Goal: Check status

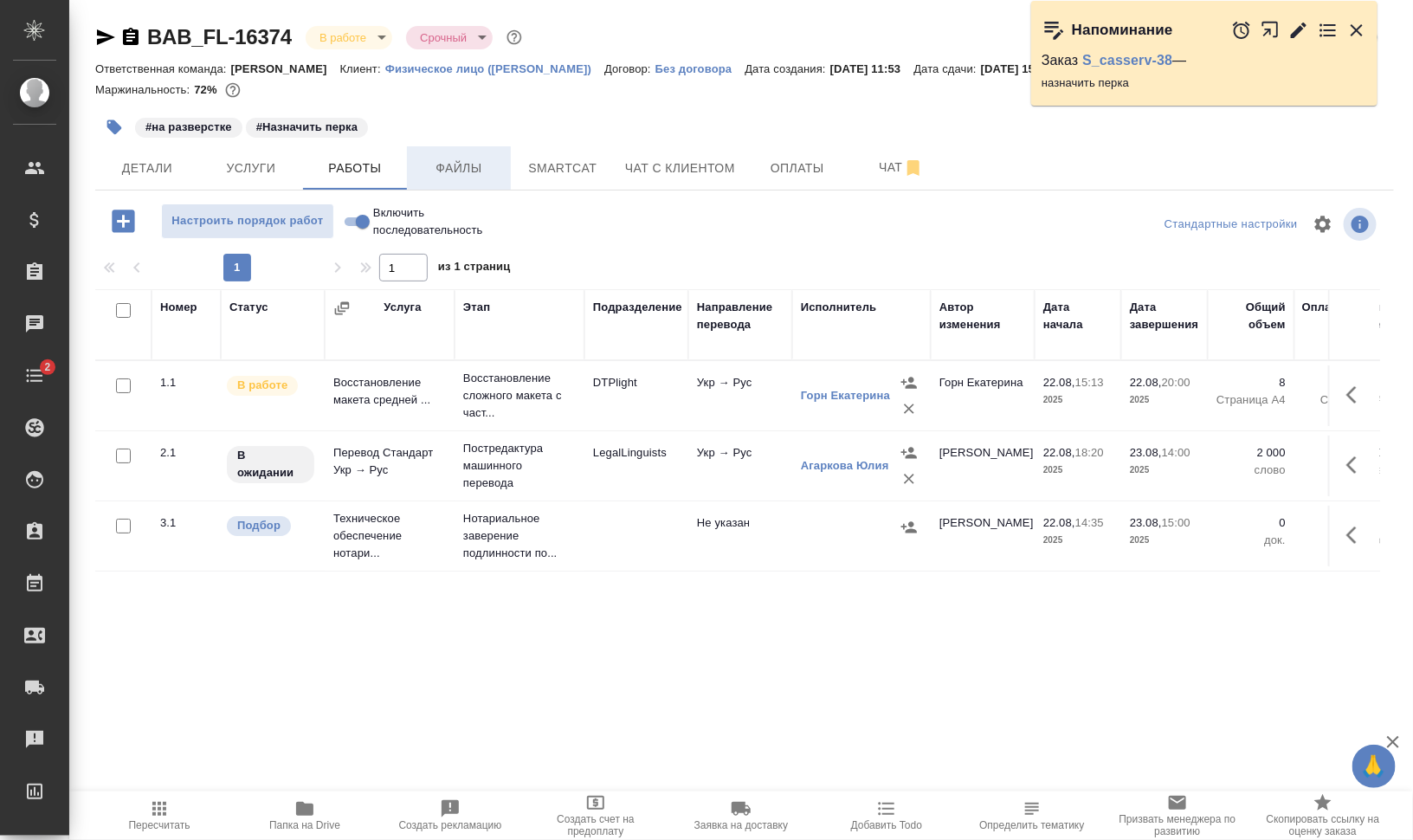
click at [453, 184] on button "Файлы" at bounding box center [458, 168] width 103 height 43
click at [374, 174] on span "Работы" at bounding box center [354, 168] width 83 height 22
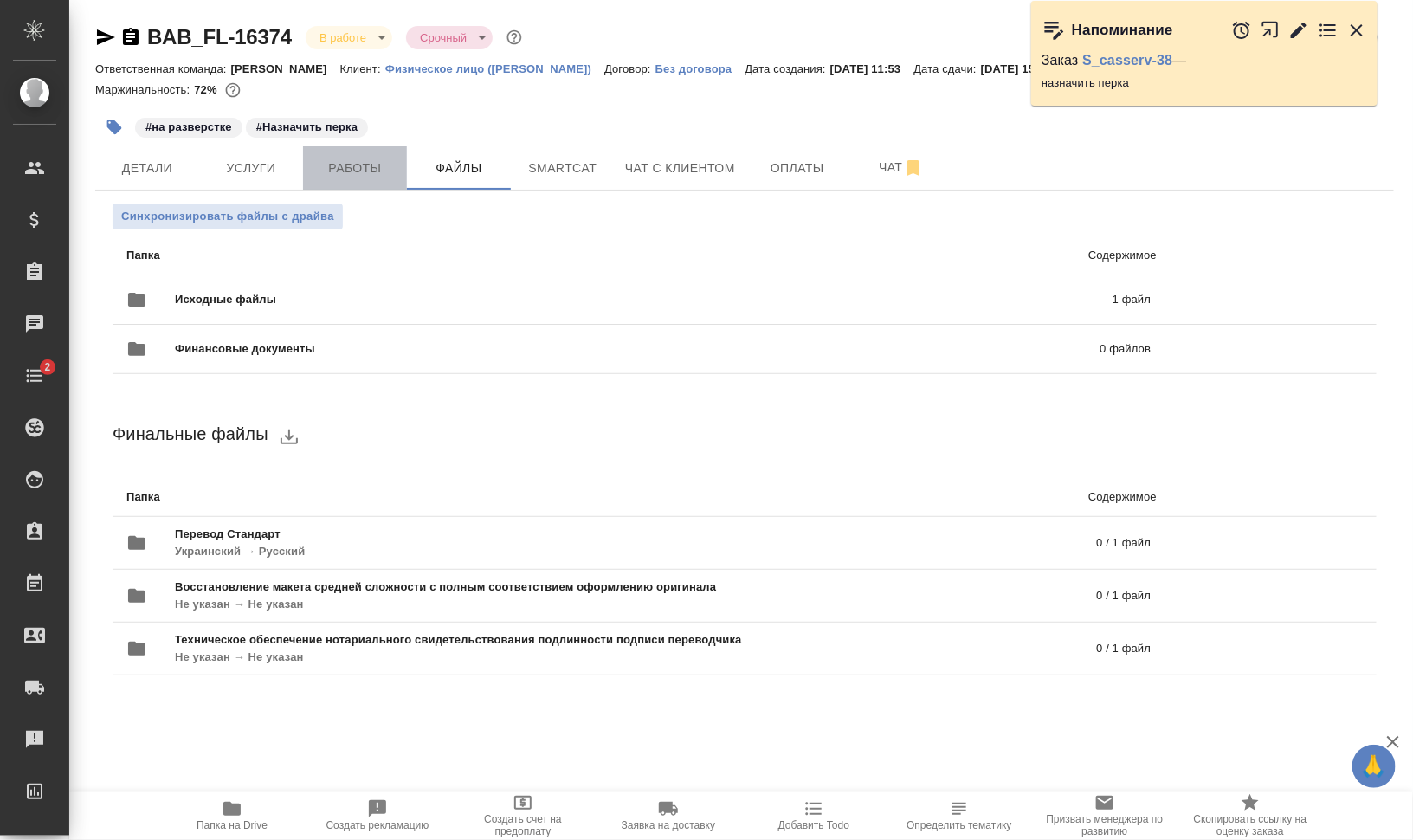
click at [318, 171] on span "Работы" at bounding box center [354, 168] width 83 height 22
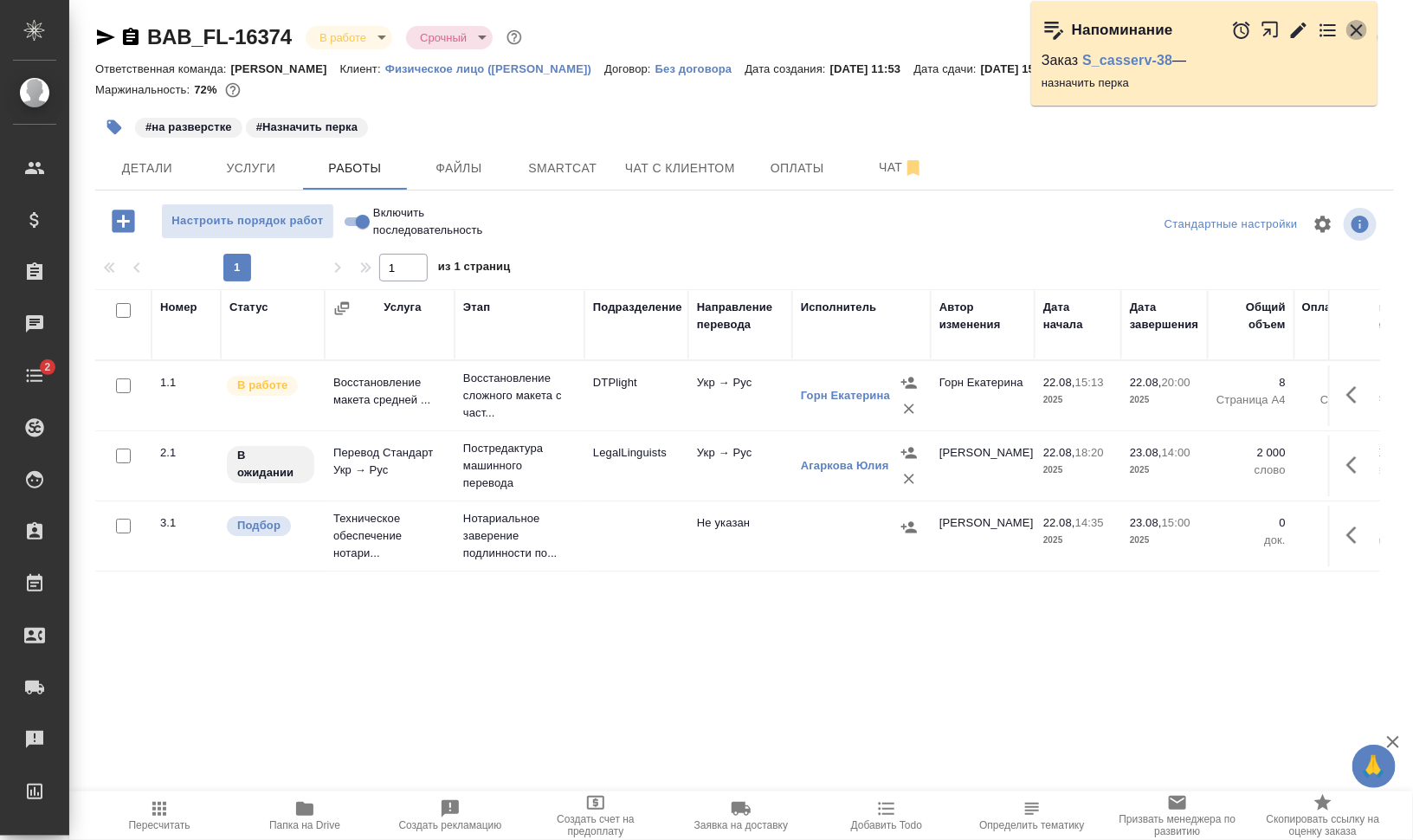
click at [1351, 27] on icon "button" at bounding box center [1356, 30] width 21 height 21
